Goal: Use online tool/utility: Use online tool/utility

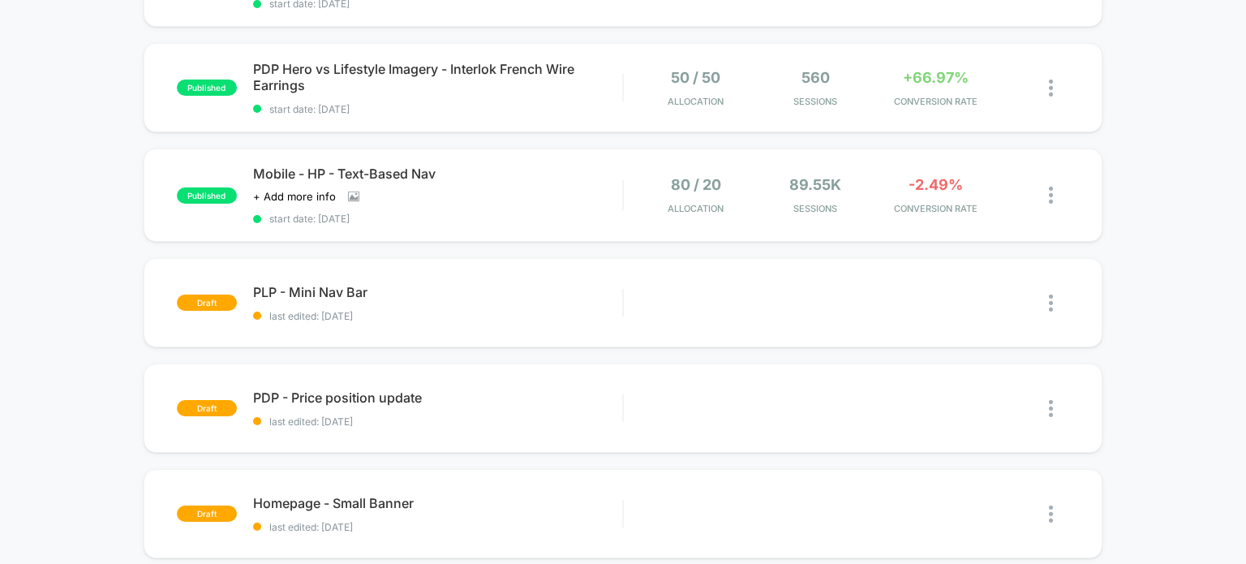
scroll to position [324, 0]
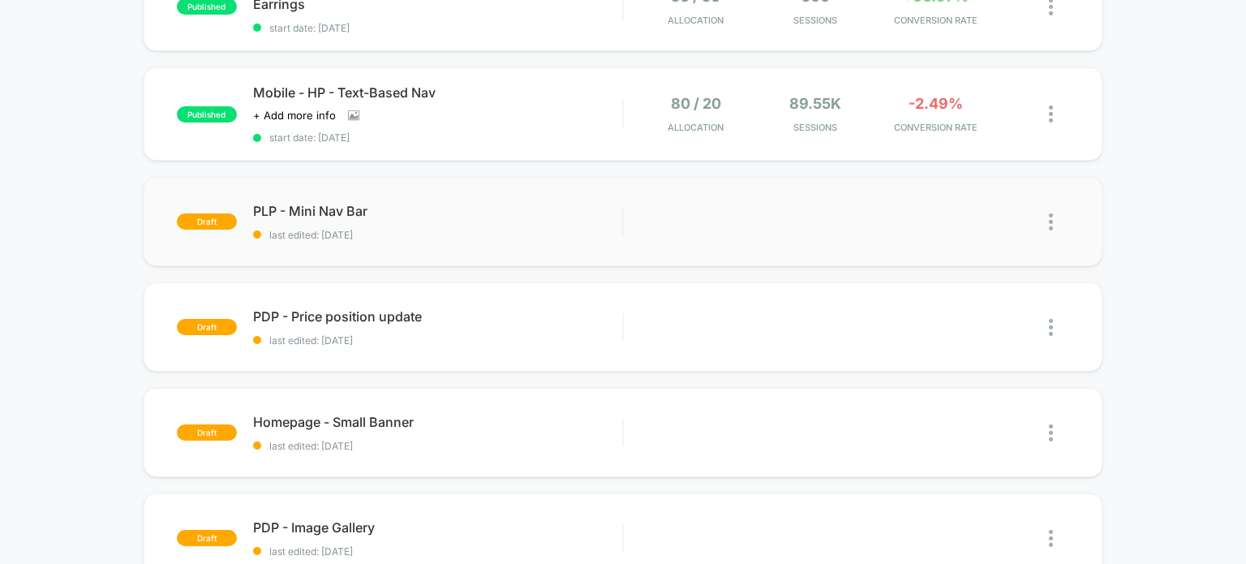
click at [1049, 219] on img at bounding box center [1051, 221] width 4 height 17
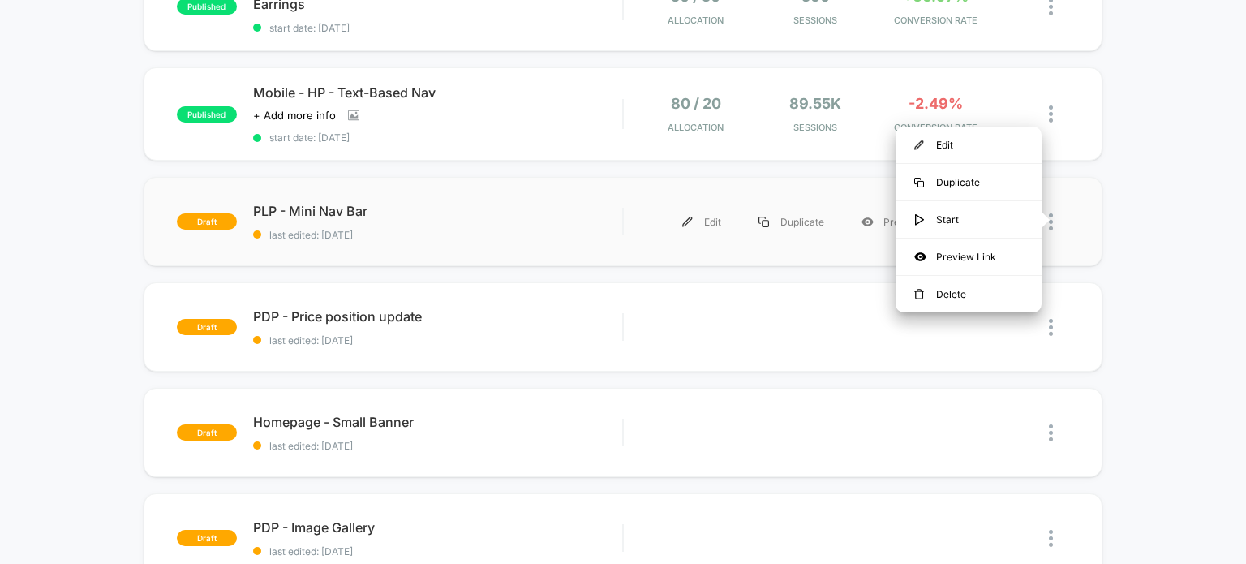
scroll to position [0, 0]
click at [332, 203] on span "PLP - Mini Nav Bar Click to edit experience details" at bounding box center [438, 211] width 370 height 16
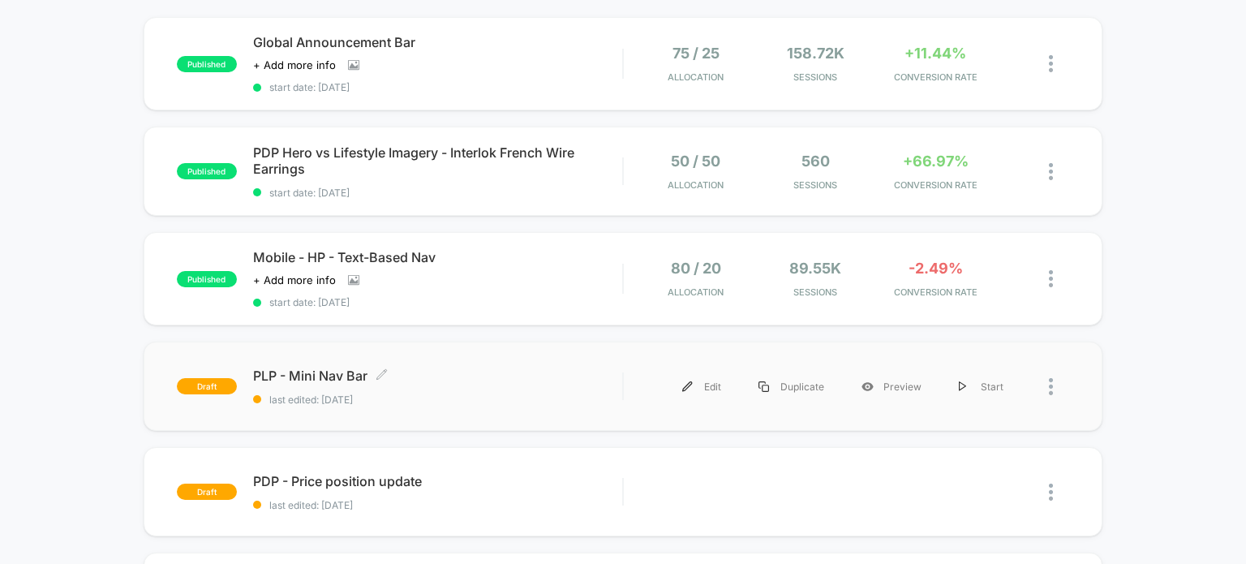
scroll to position [162, 0]
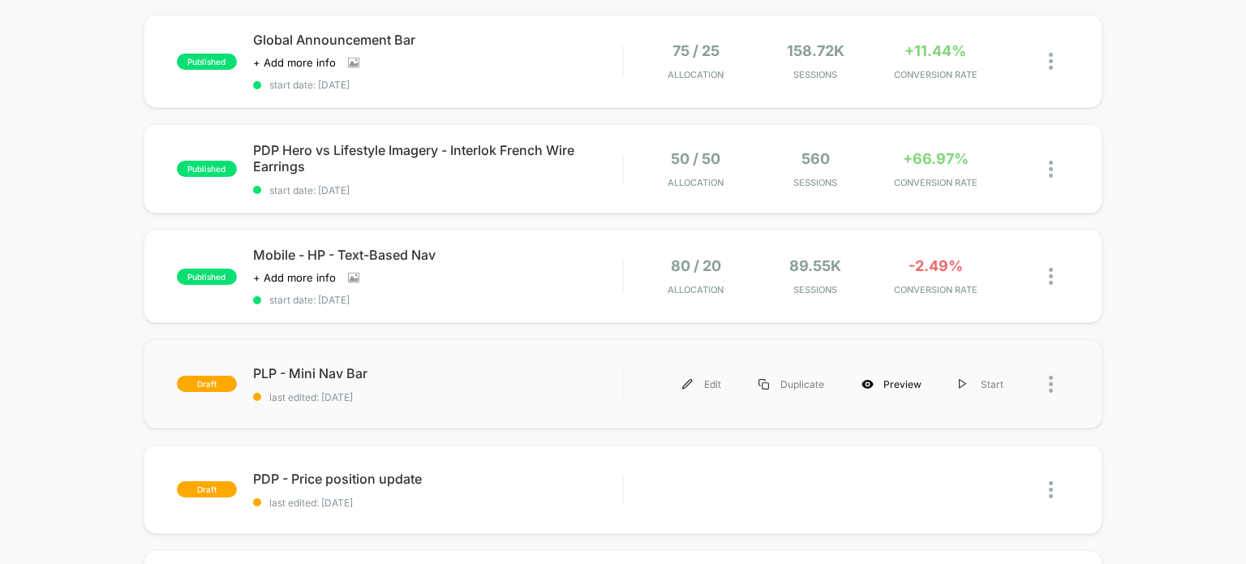
click at [908, 384] on div "Preview" at bounding box center [891, 384] width 97 height 36
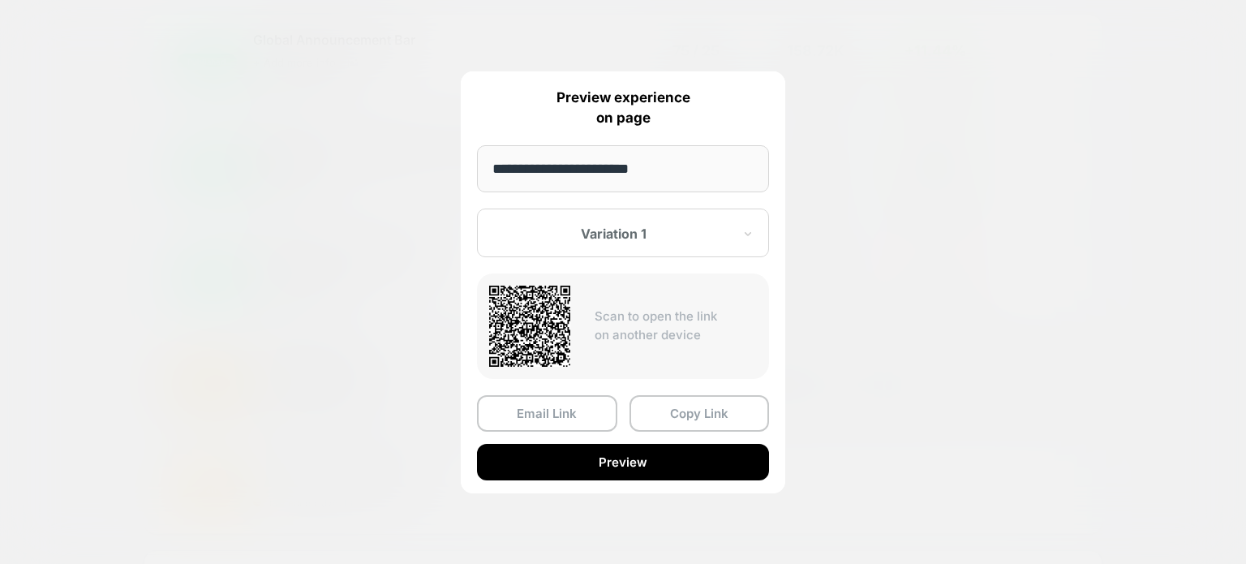
click at [672, 236] on div at bounding box center [613, 233] width 238 height 16
click at [700, 407] on button "Copy Link" at bounding box center [699, 413] width 140 height 36
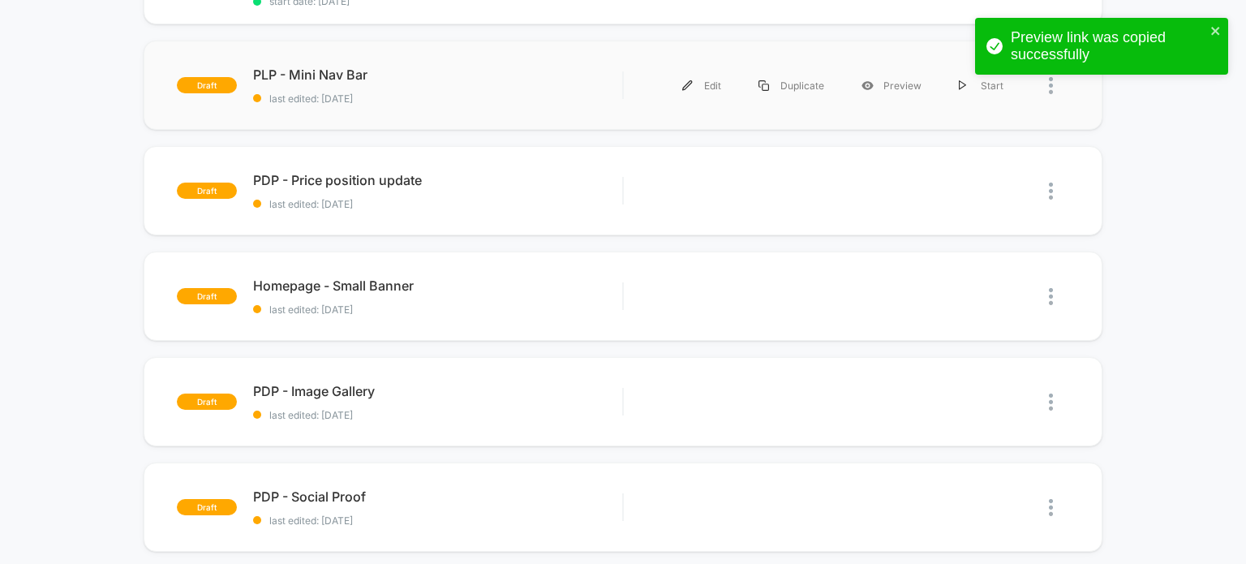
scroll to position [568, 0]
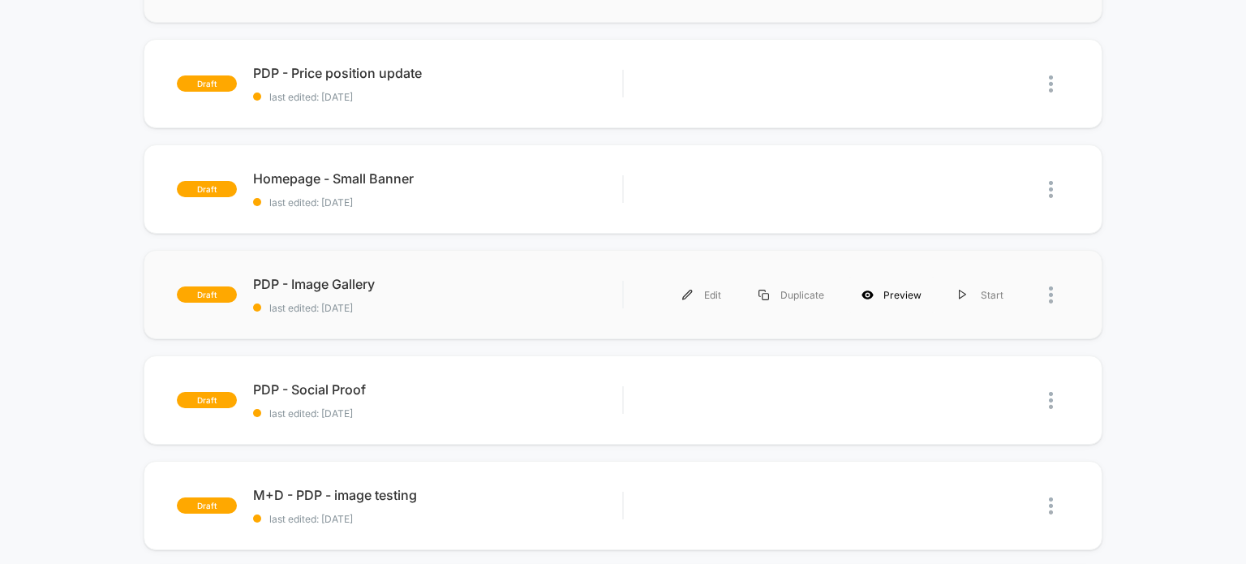
click at [895, 290] on div "Preview" at bounding box center [891, 295] width 97 height 36
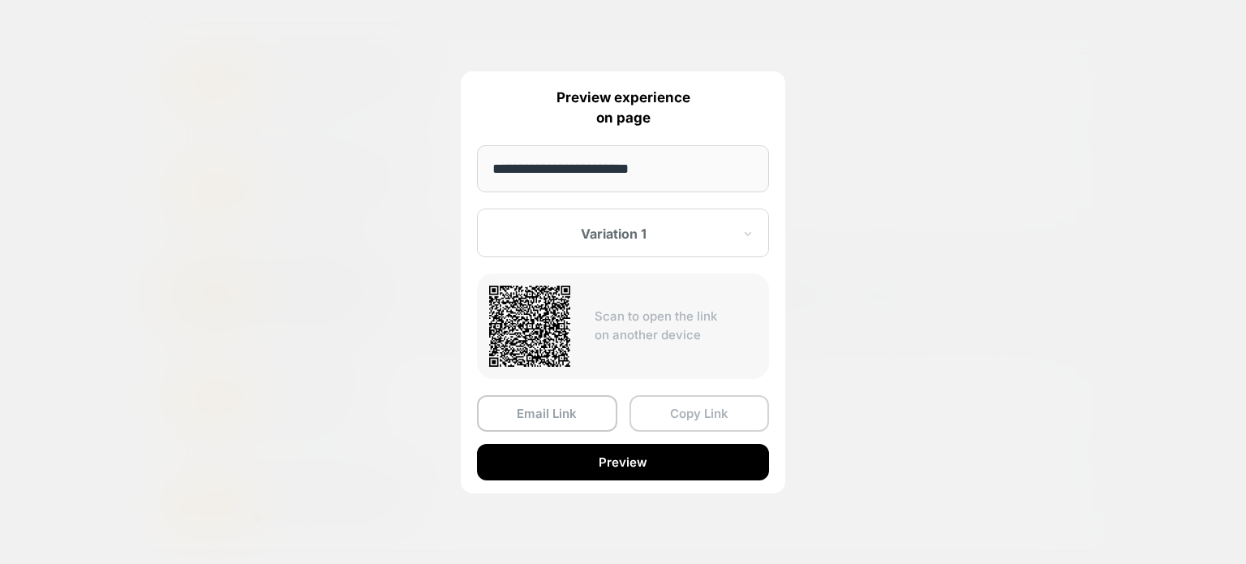
click at [723, 414] on button "Copy Link" at bounding box center [699, 413] width 140 height 36
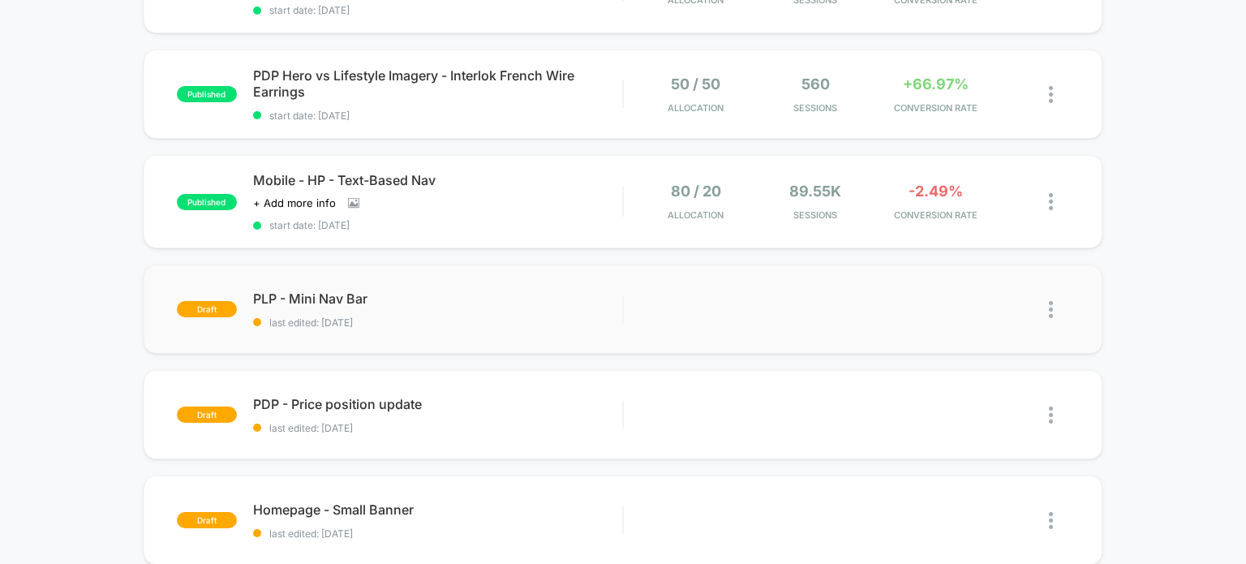
scroll to position [162, 0]
